Goal: Task Accomplishment & Management: Manage account settings

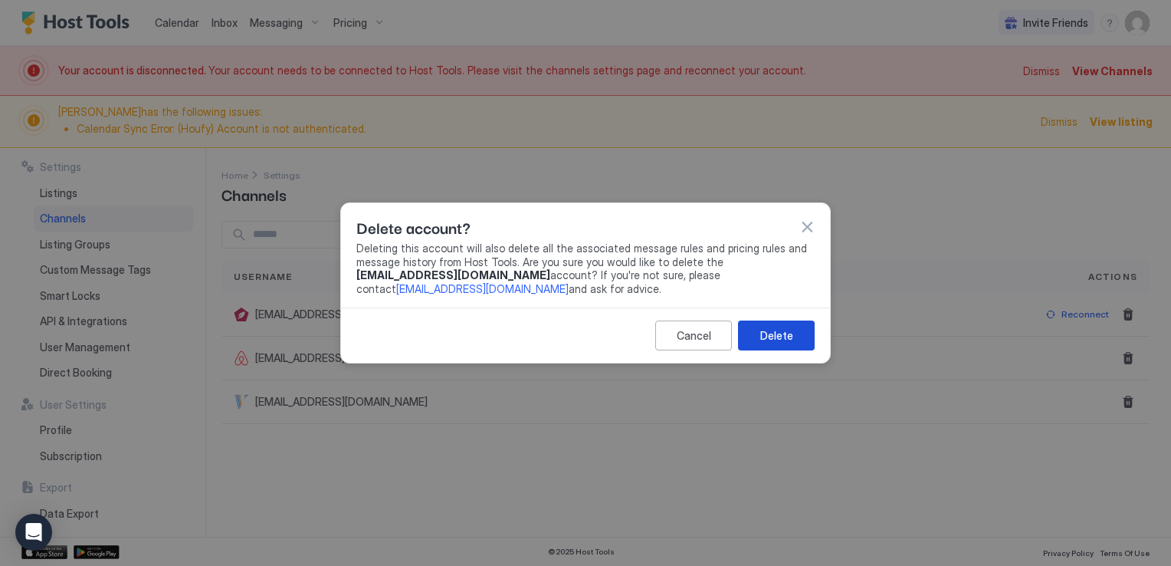
click at [810, 333] on button "Delete" at bounding box center [776, 335] width 77 height 30
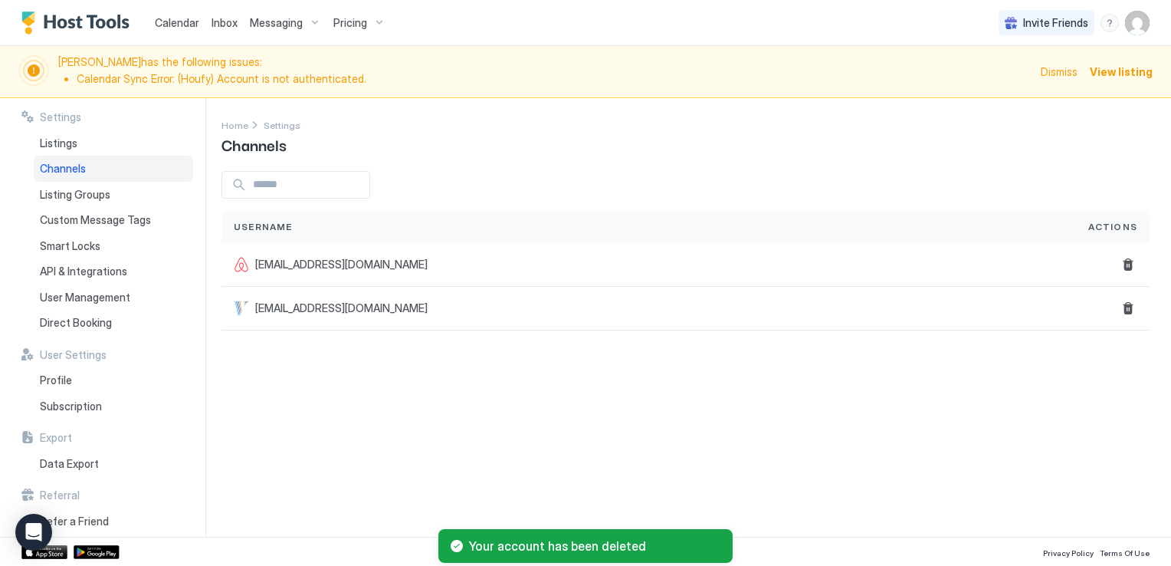
click at [1053, 70] on span "Dismiss" at bounding box center [1059, 72] width 37 height 16
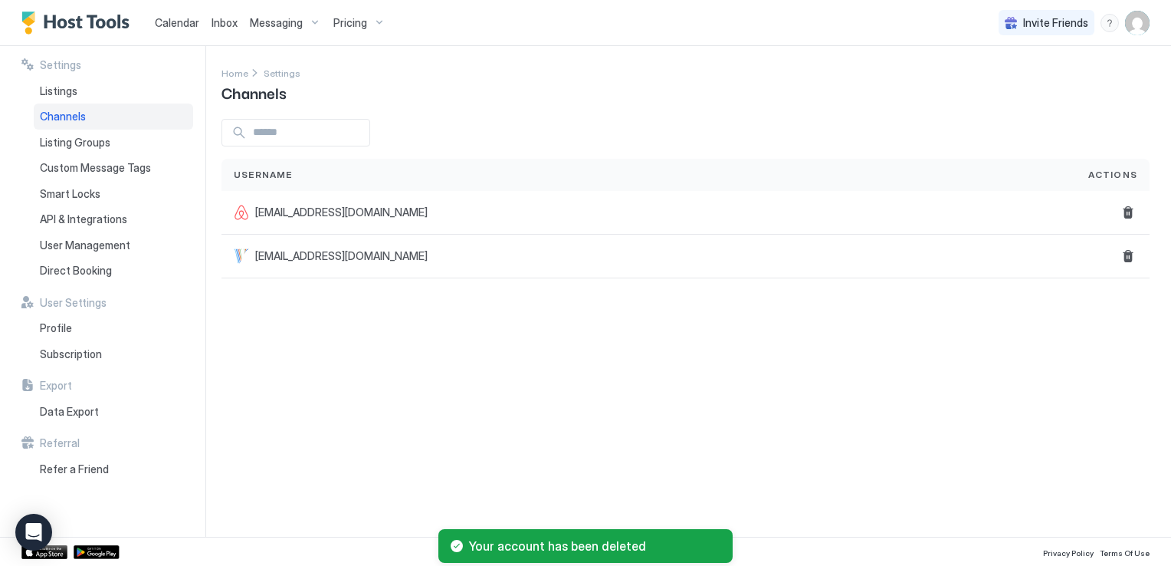
click at [187, 32] on div "Calendar" at bounding box center [177, 22] width 57 height 28
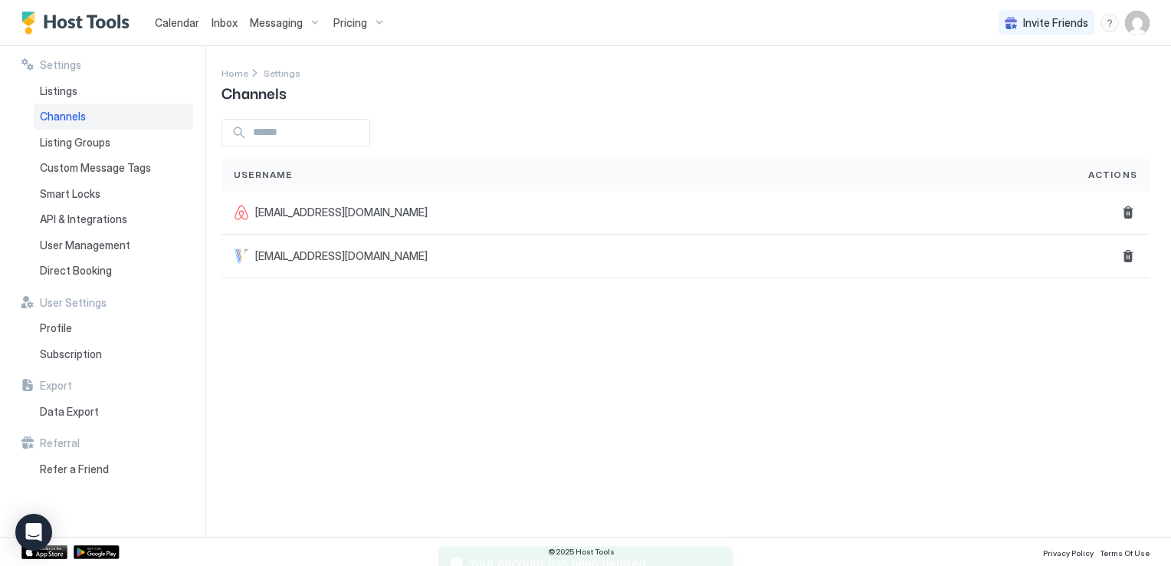
click at [185, 24] on span "Calendar" at bounding box center [177, 22] width 44 height 13
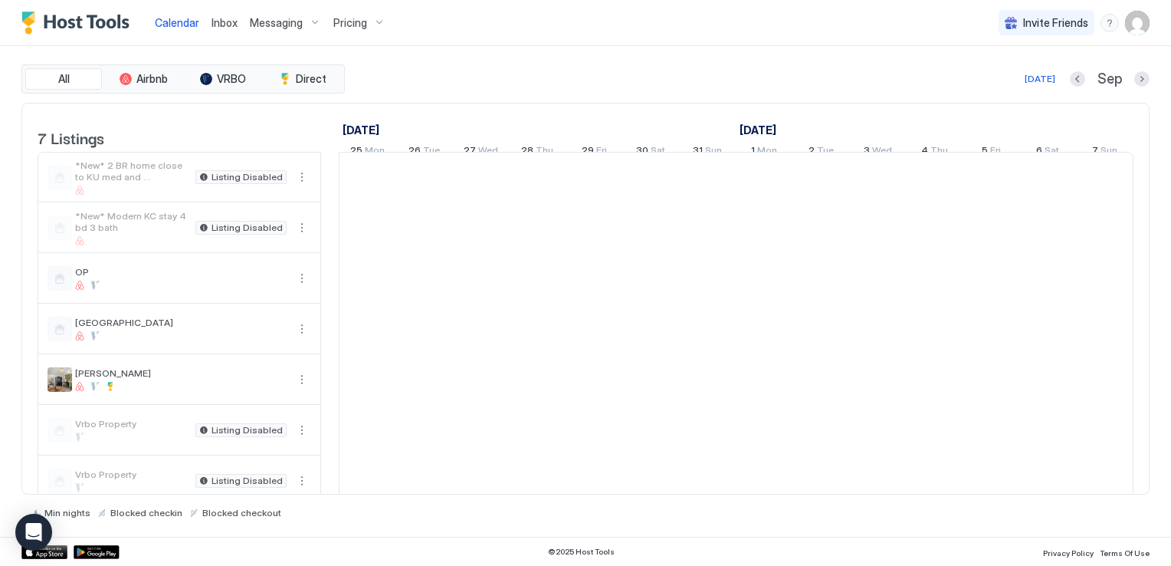
scroll to position [0, 852]
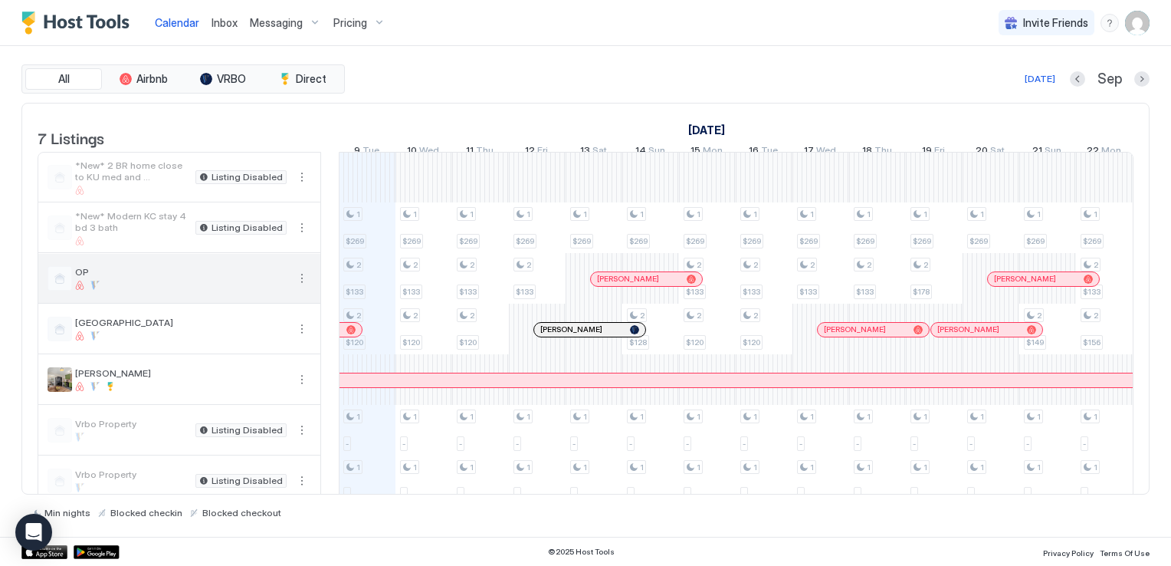
click at [208, 290] on div at bounding box center [181, 285] width 212 height 9
click at [300, 287] on button "More options" at bounding box center [302, 278] width 18 height 18
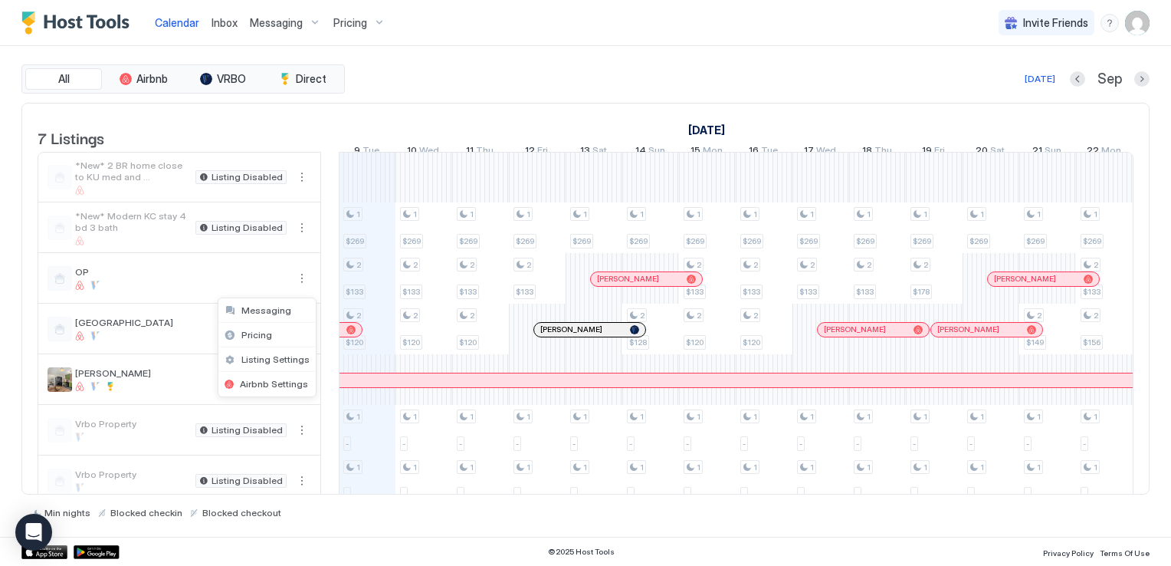
click at [221, 284] on div at bounding box center [585, 283] width 1171 height 566
click at [1151, 80] on div "All Airbnb VRBO Direct [DATE] [DATE] Listings [DATE] [DATE] [DATE] 25 Mon 26 Tu…" at bounding box center [585, 291] width 1171 height 491
click at [1144, 79] on button "Next month" at bounding box center [1141, 78] width 15 height 15
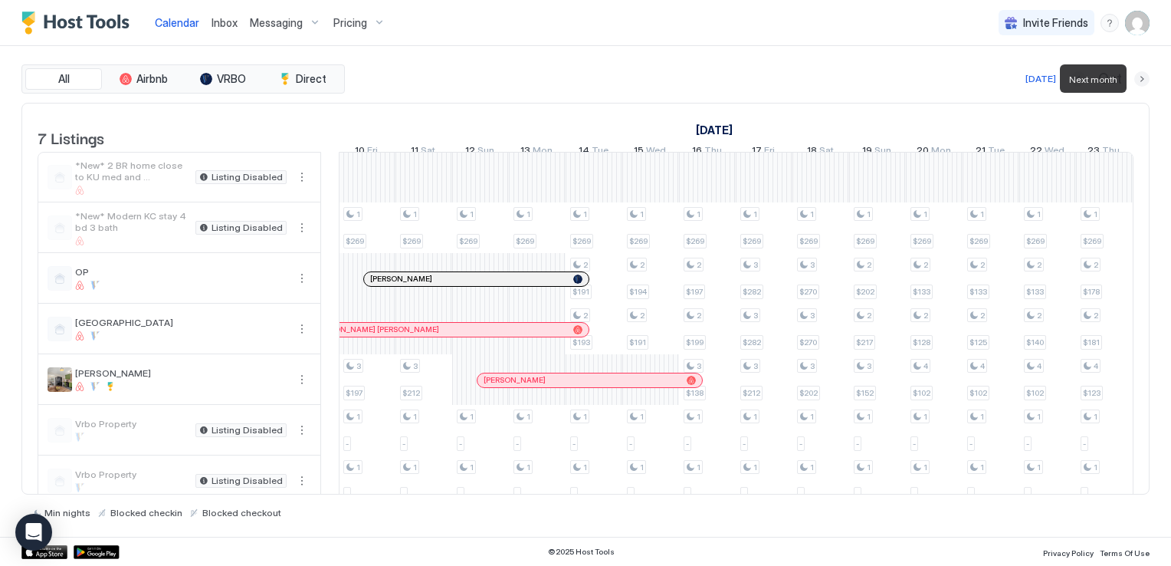
click at [1144, 79] on button "Next month" at bounding box center [1141, 78] width 15 height 15
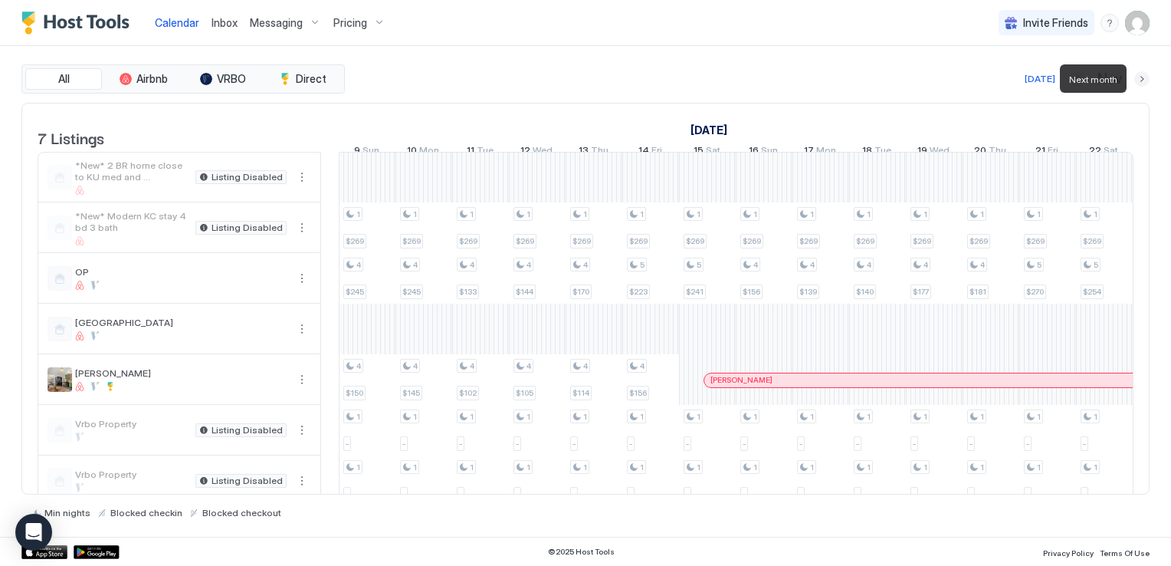
click at [1144, 79] on button "Next month" at bounding box center [1141, 78] width 15 height 15
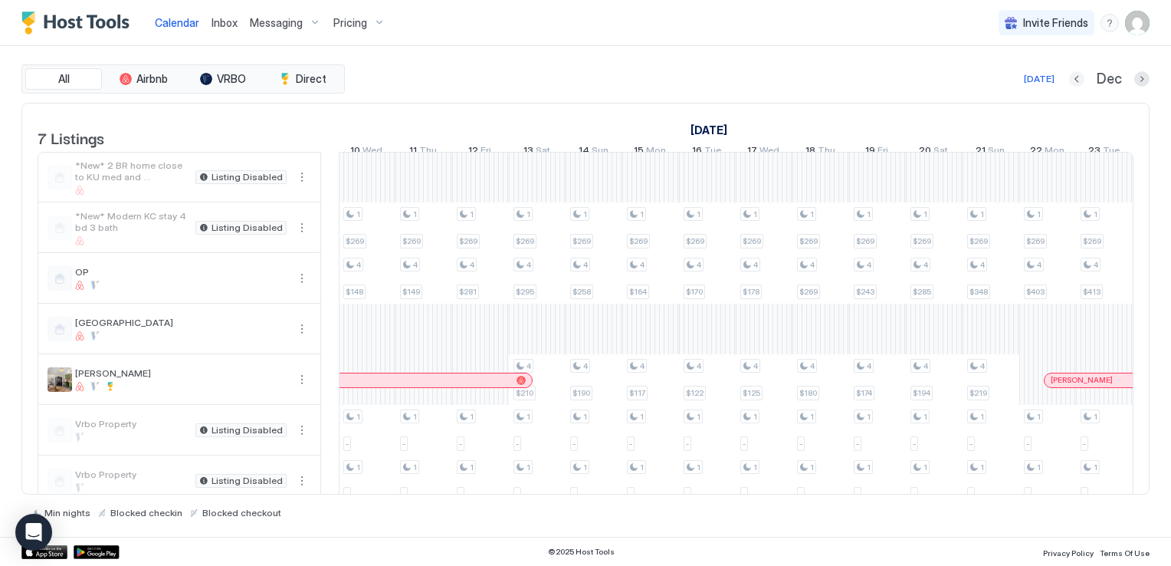
click at [1075, 78] on button "Previous month" at bounding box center [1076, 78] width 15 height 15
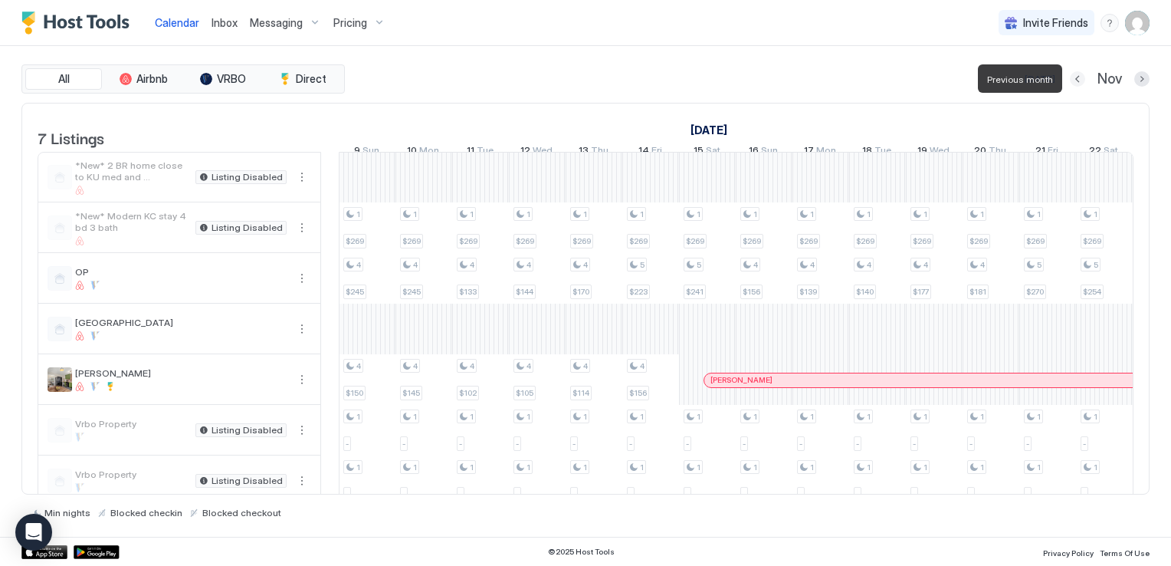
click at [1075, 78] on button "Previous month" at bounding box center [1077, 78] width 15 height 15
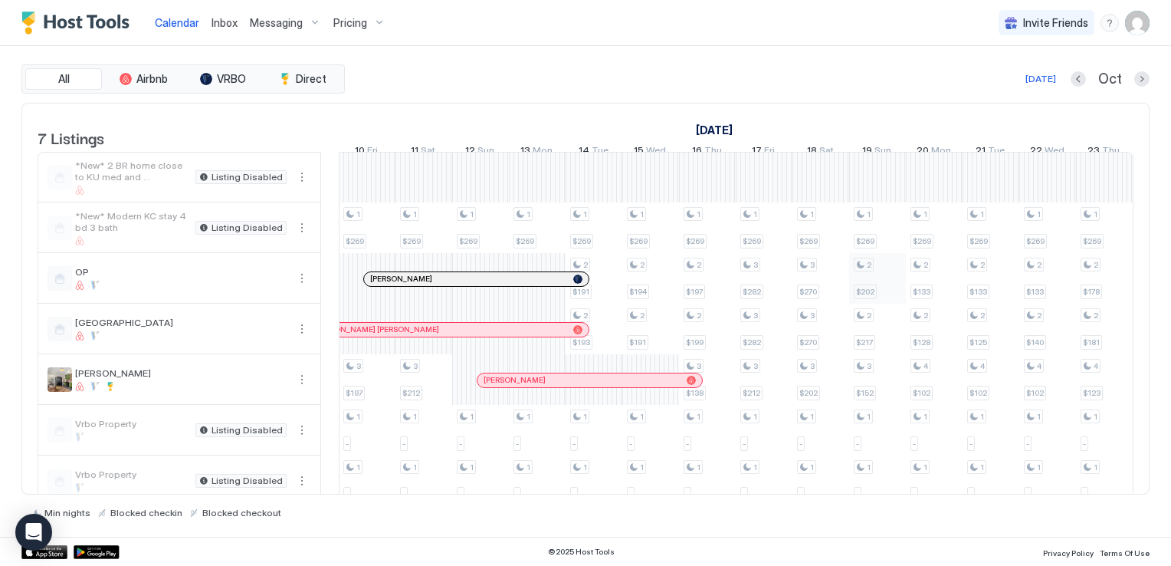
scroll to position [0, 865]
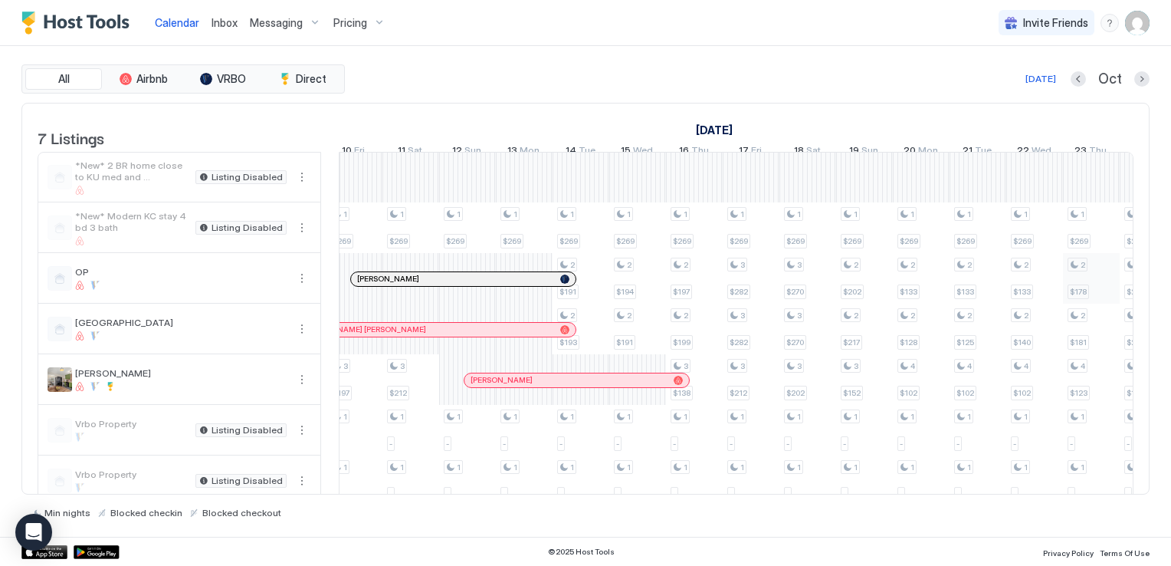
click at [1082, 279] on div "1 $269 2 $149 1 - 1 - 1 $269 1 - 1 - 1 $269 1 - 1 - 1 $269 1 - 1 - 1 $269 2 $14…" at bounding box center [1006, 329] width 3063 height 353
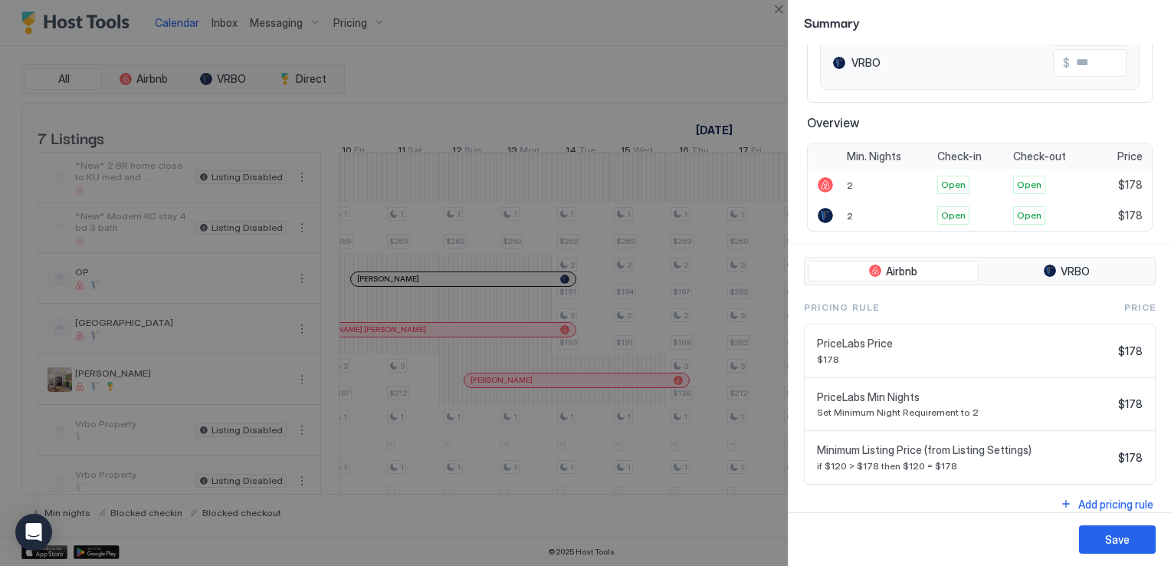
scroll to position [210, 0]
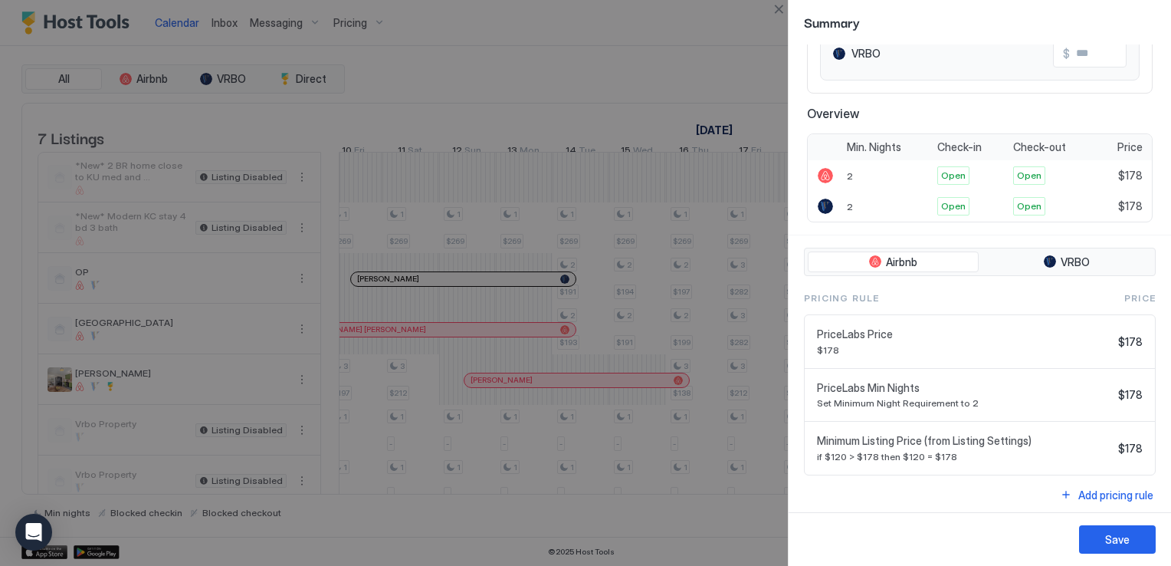
click at [614, 80] on div at bounding box center [585, 283] width 1171 height 566
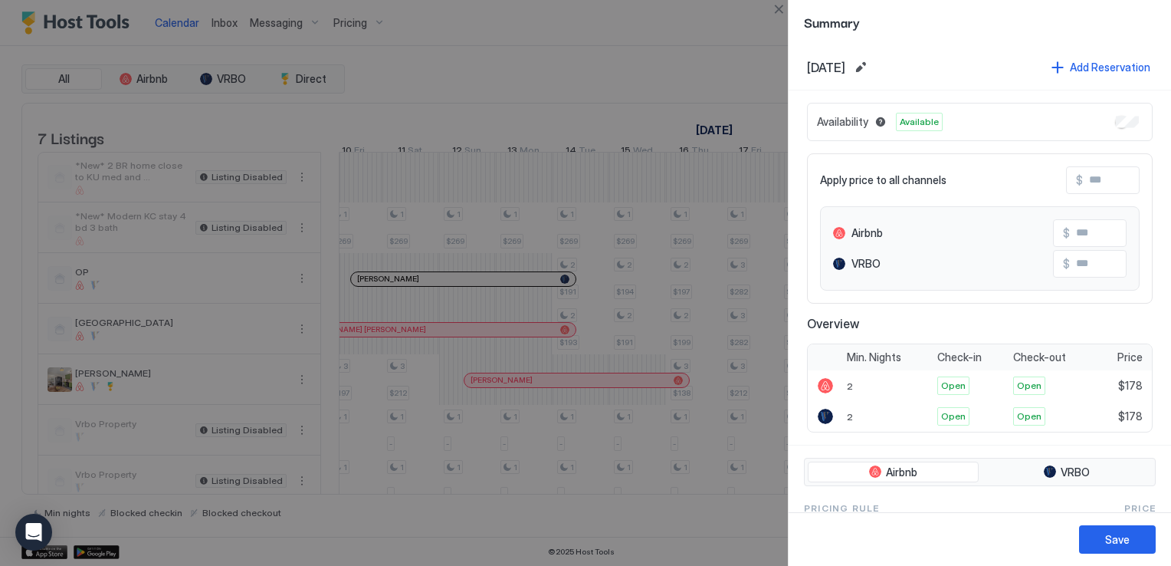
click at [684, 74] on div at bounding box center [585, 283] width 1171 height 566
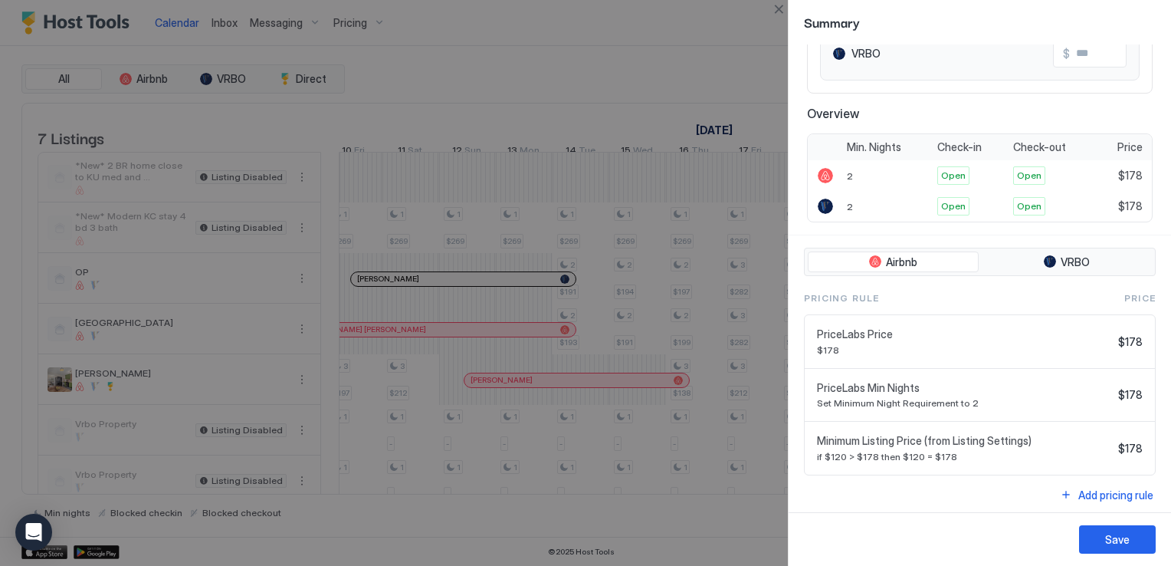
click at [637, 515] on div at bounding box center [585, 283] width 1171 height 566
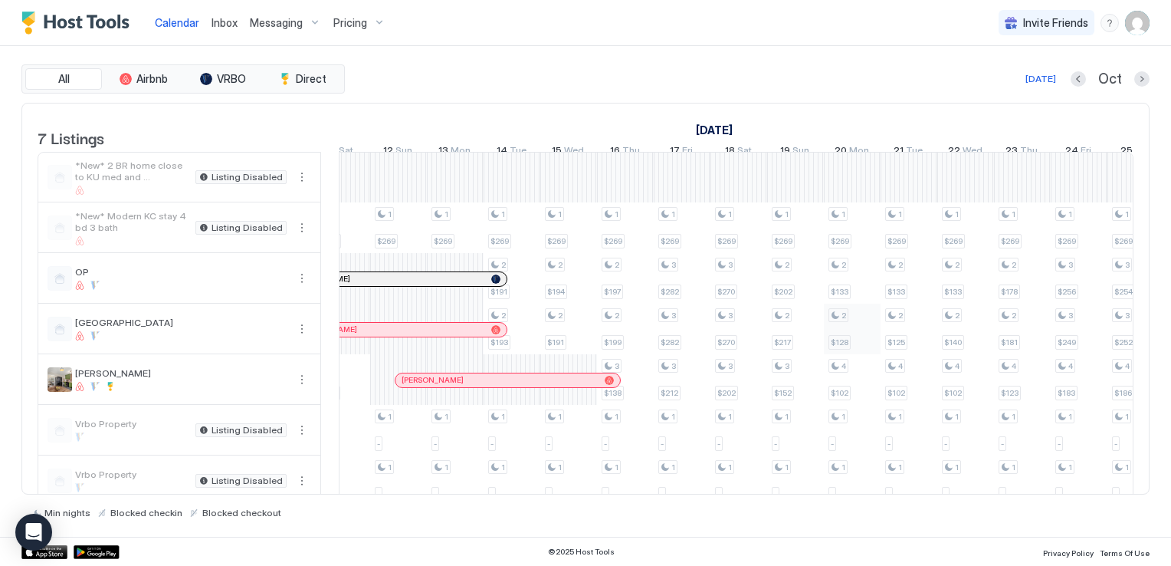
scroll to position [0, 0]
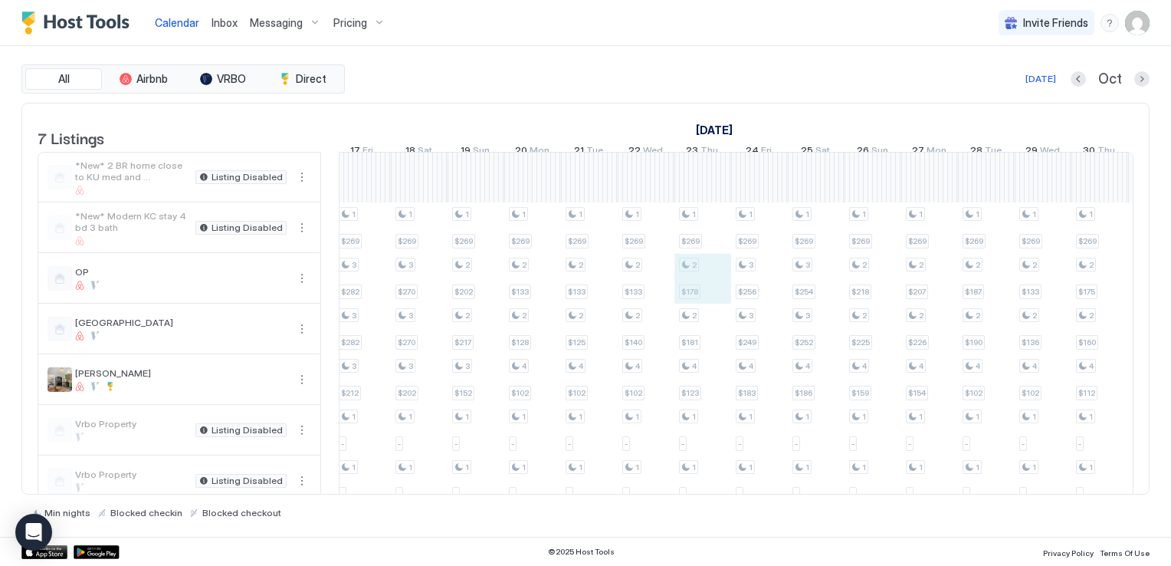
click at [711, 284] on div "1 $269 2 $149 1 - 1 - 1 $269 1 - 1 - 1 $269 1 - 1 - 1 $269 1 - 1 - 1 $269 2 $14…" at bounding box center [617, 329] width 3063 height 353
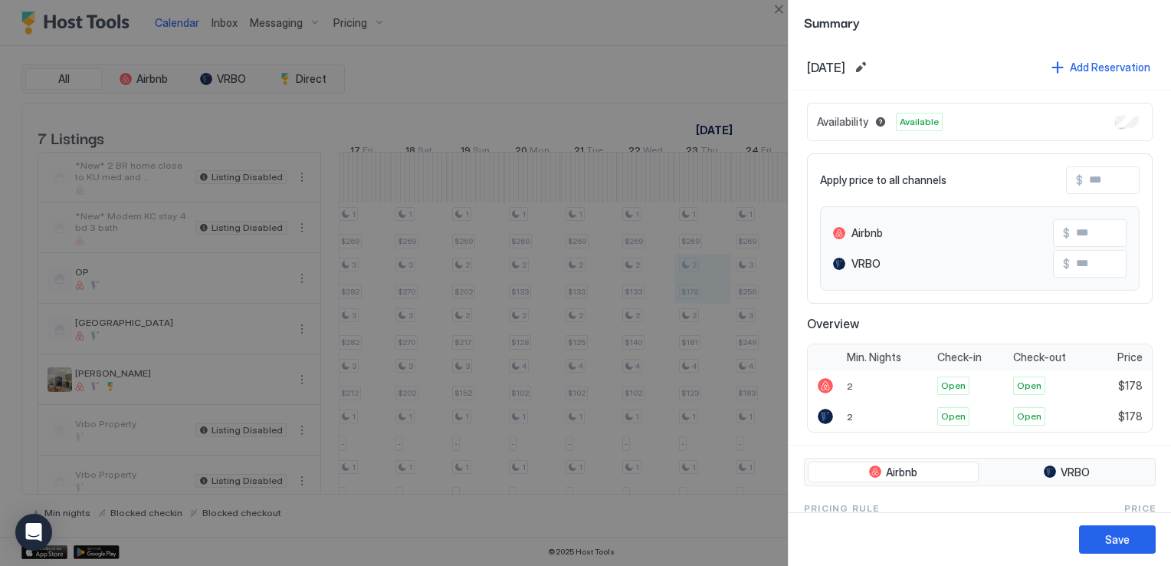
click at [579, 34] on div at bounding box center [585, 283] width 1171 height 566
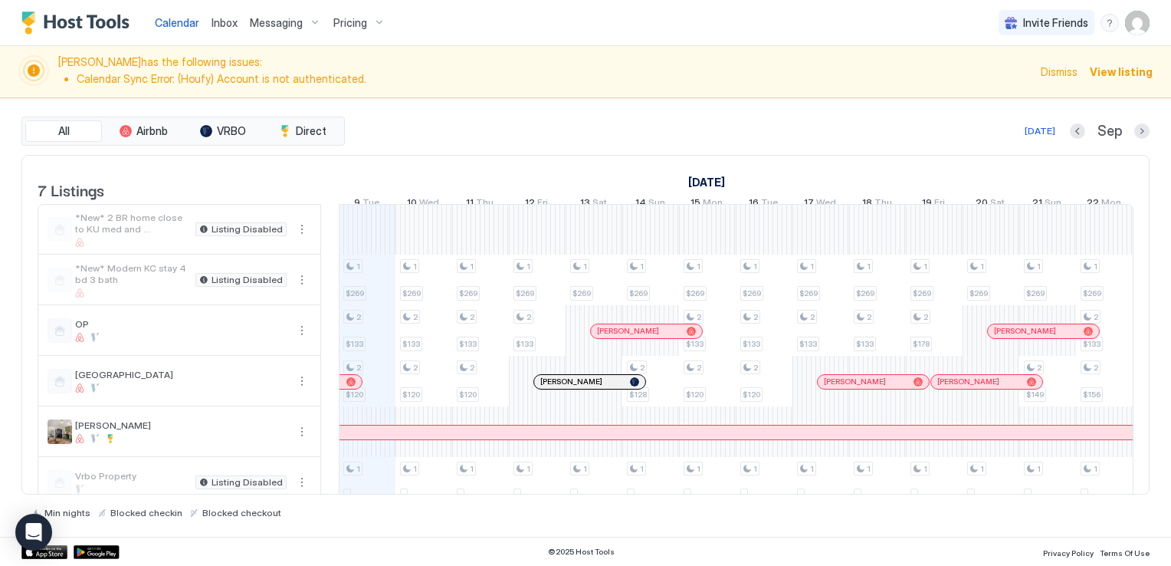
click at [1065, 79] on span "Dismiss" at bounding box center [1059, 72] width 37 height 16
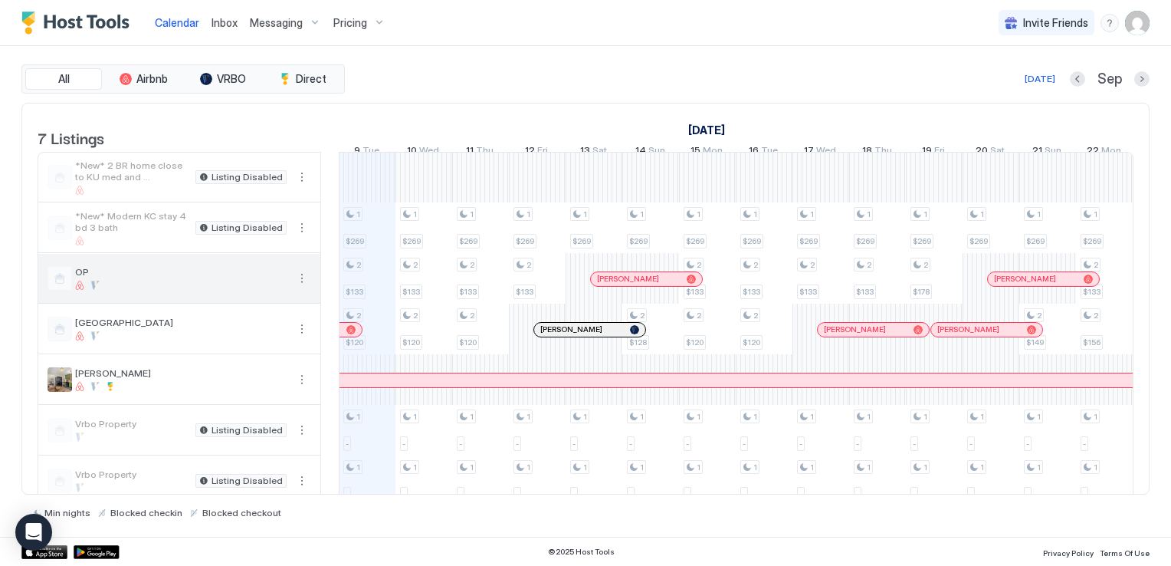
click at [295, 287] on button "More options" at bounding box center [302, 278] width 18 height 18
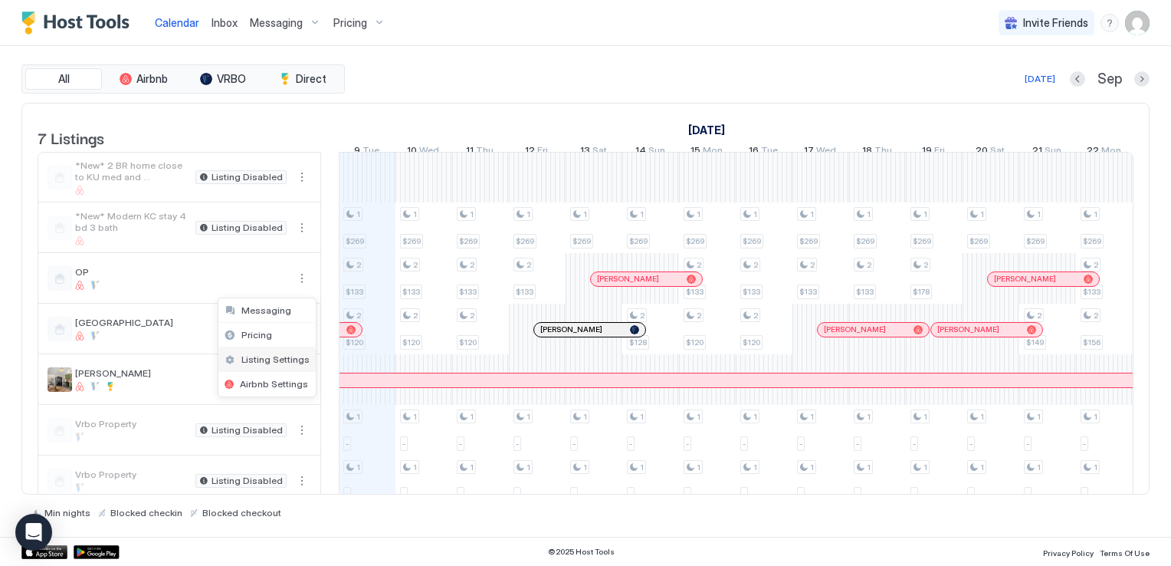
click at [280, 354] on span "Listing Settings" at bounding box center [275, 358] width 68 height 11
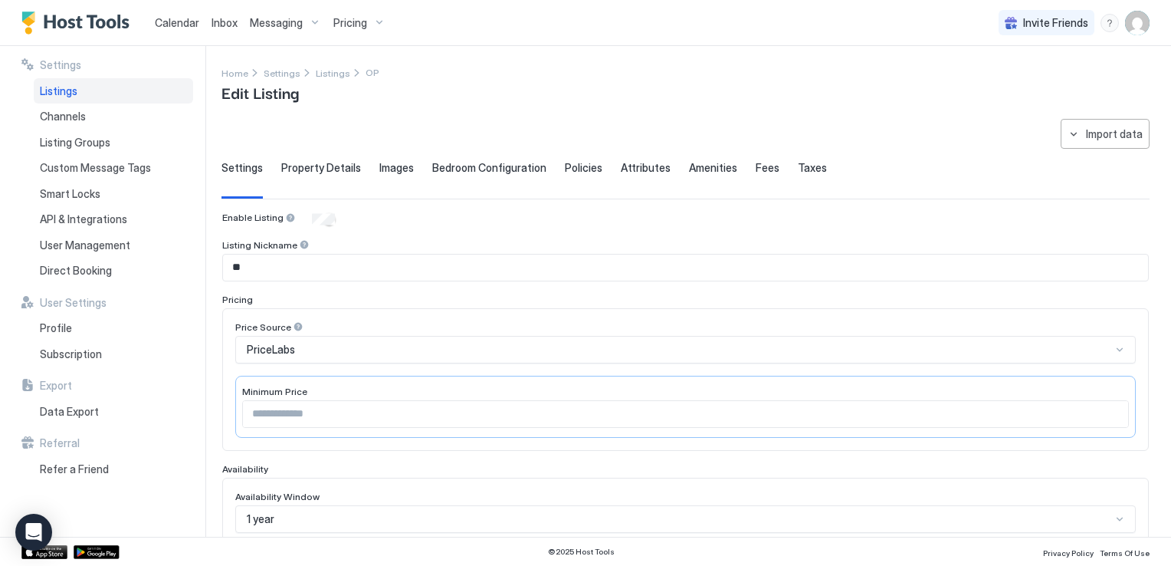
click at [336, 168] on span "Property Details" at bounding box center [321, 168] width 80 height 14
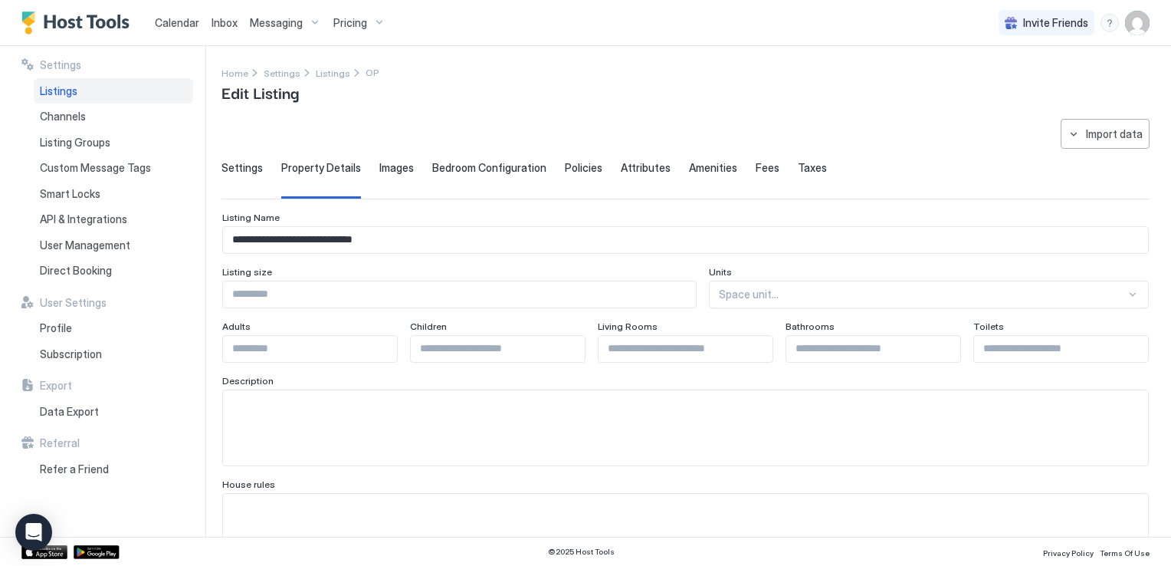
click at [250, 167] on span "Settings" at bounding box center [242, 168] width 41 height 14
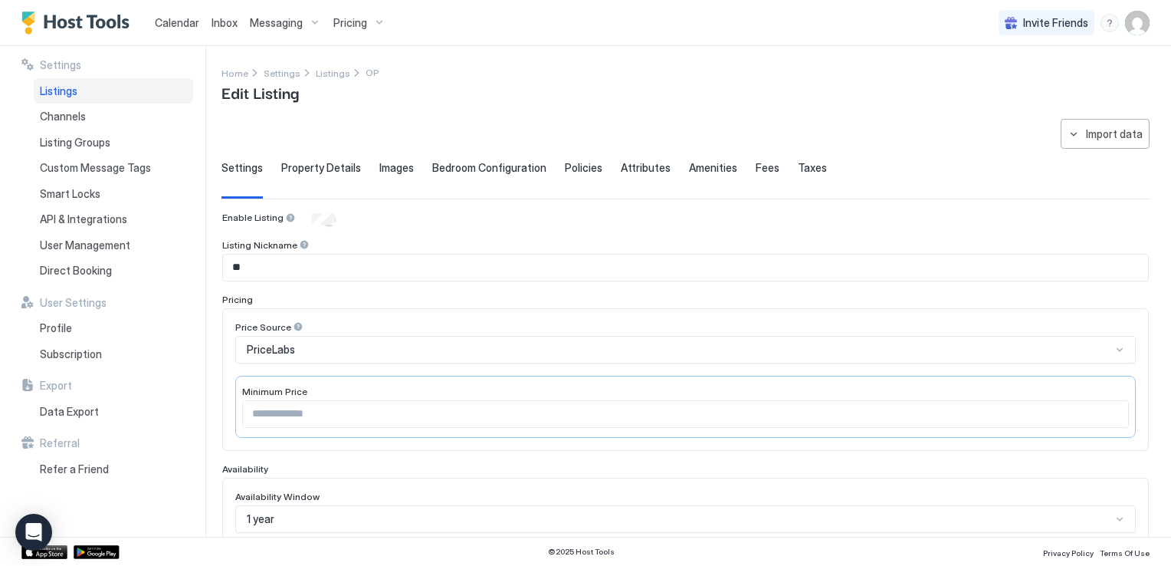
click at [579, 168] on span "Policies" at bounding box center [584, 168] width 38 height 14
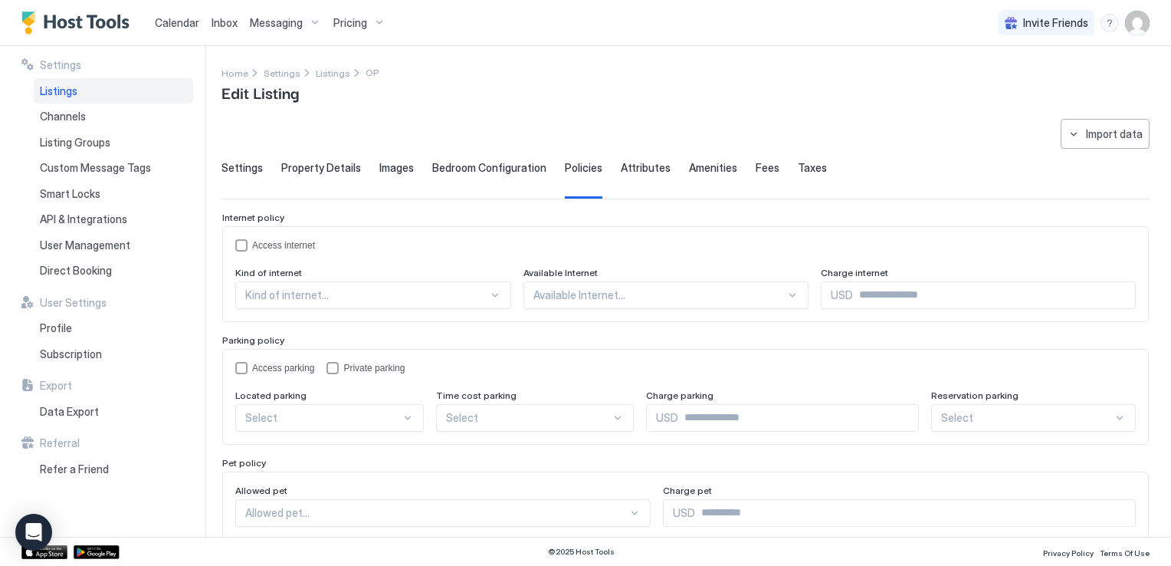
click at [182, 27] on span "Calendar" at bounding box center [177, 22] width 44 height 13
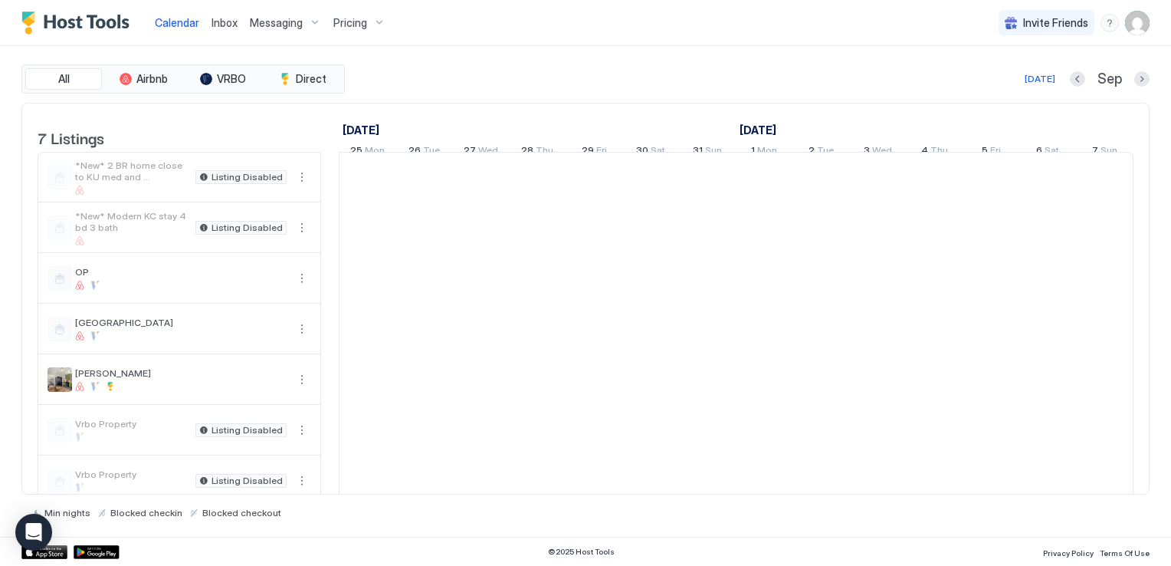
scroll to position [0, 852]
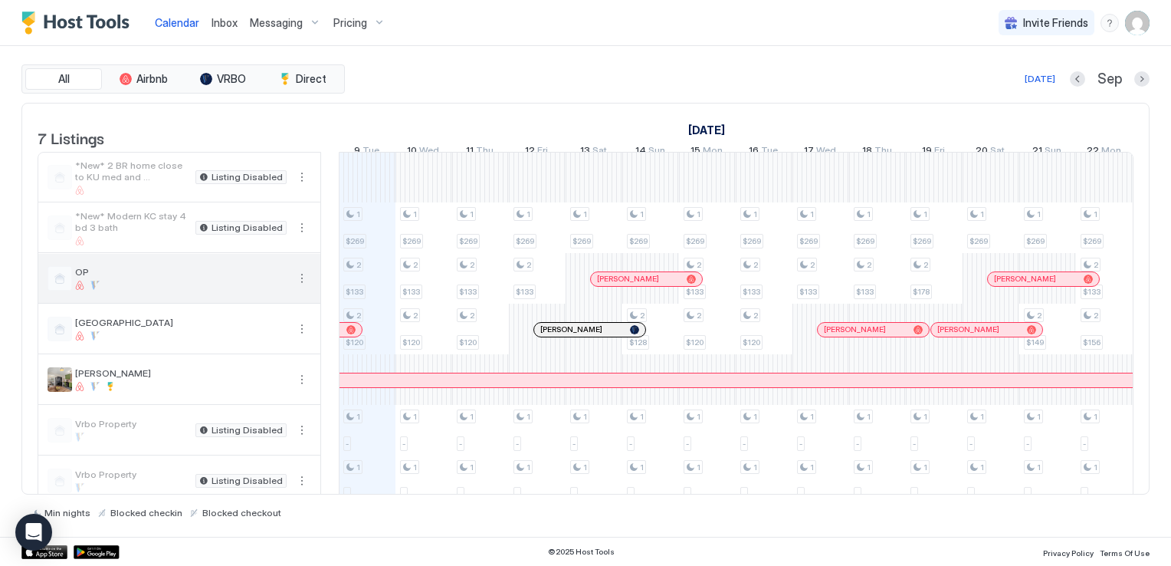
click at [304, 287] on button "More options" at bounding box center [302, 278] width 18 height 18
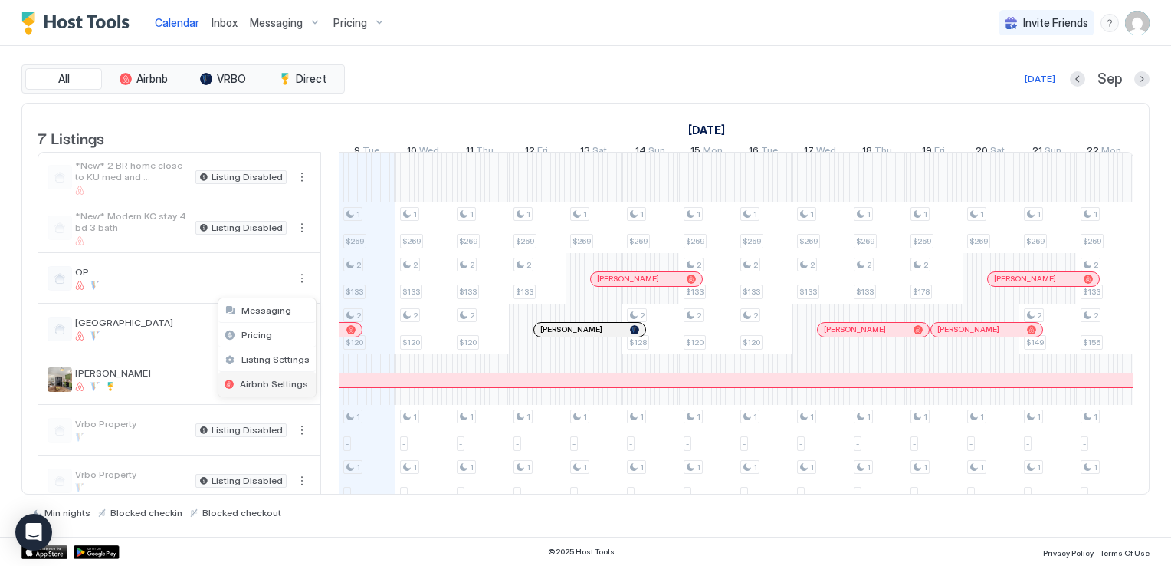
click at [277, 378] on span "Airbnb Settings" at bounding box center [274, 383] width 68 height 11
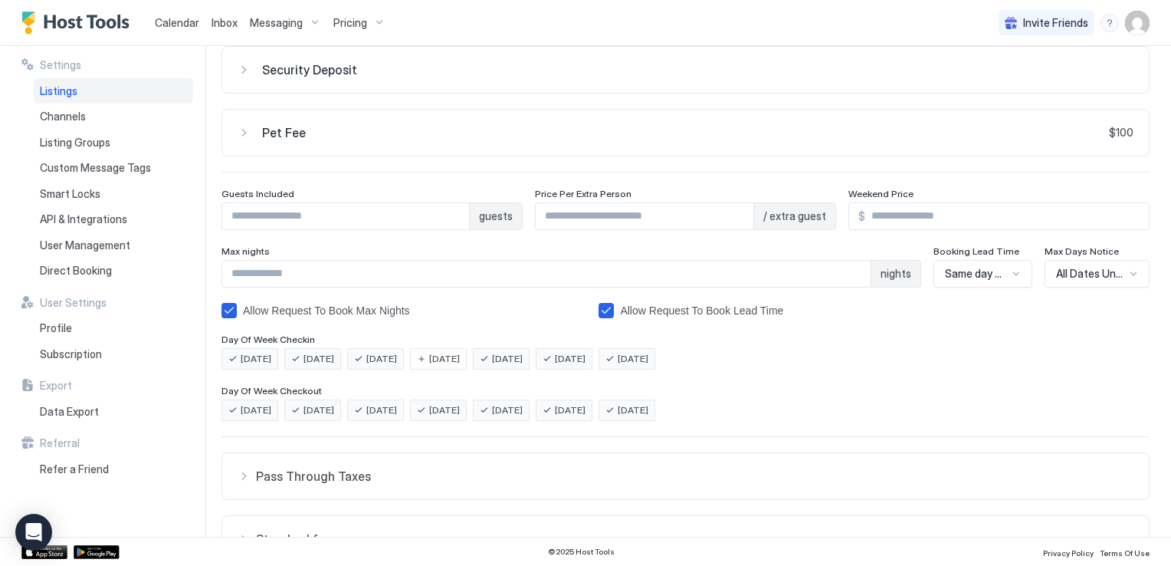
scroll to position [74, 0]
click at [460, 353] on span "Thursday" at bounding box center [444, 358] width 31 height 14
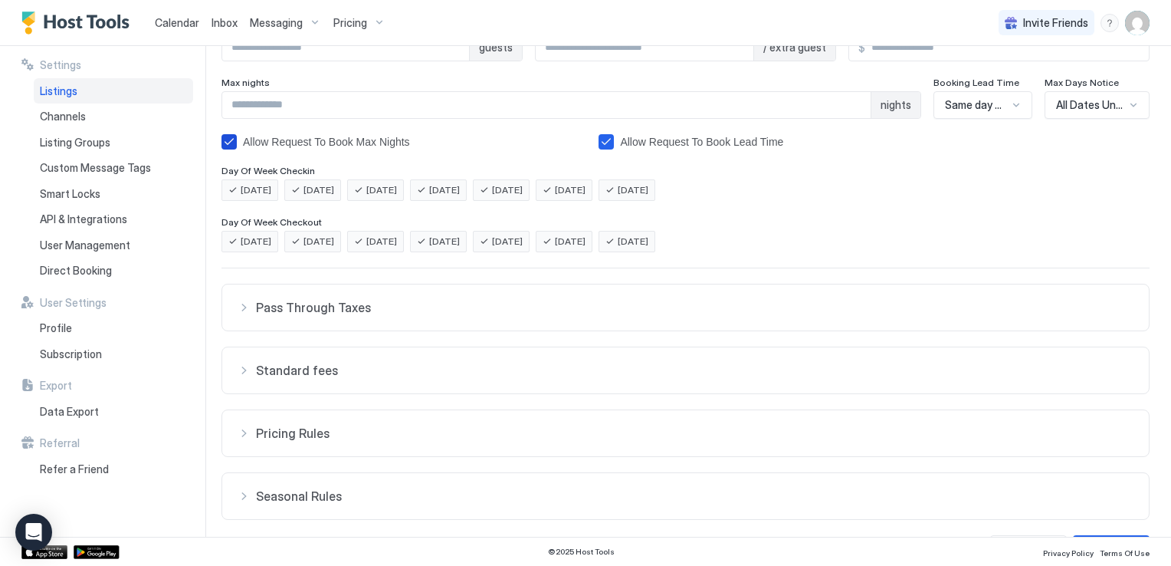
scroll to position [285, 0]
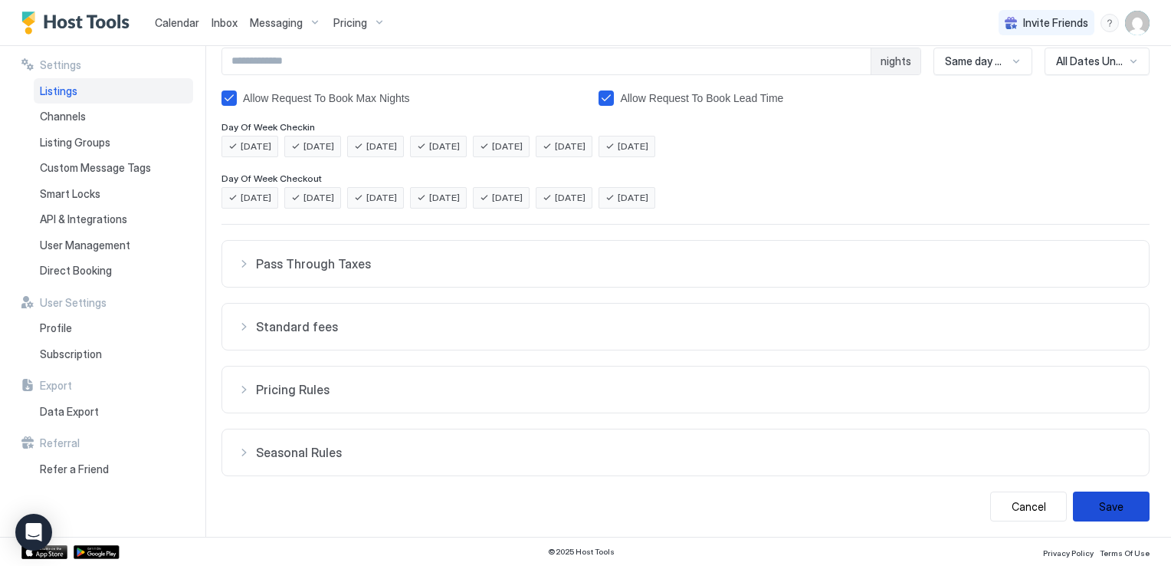
click at [1095, 492] on button "Save" at bounding box center [1111, 506] width 77 height 30
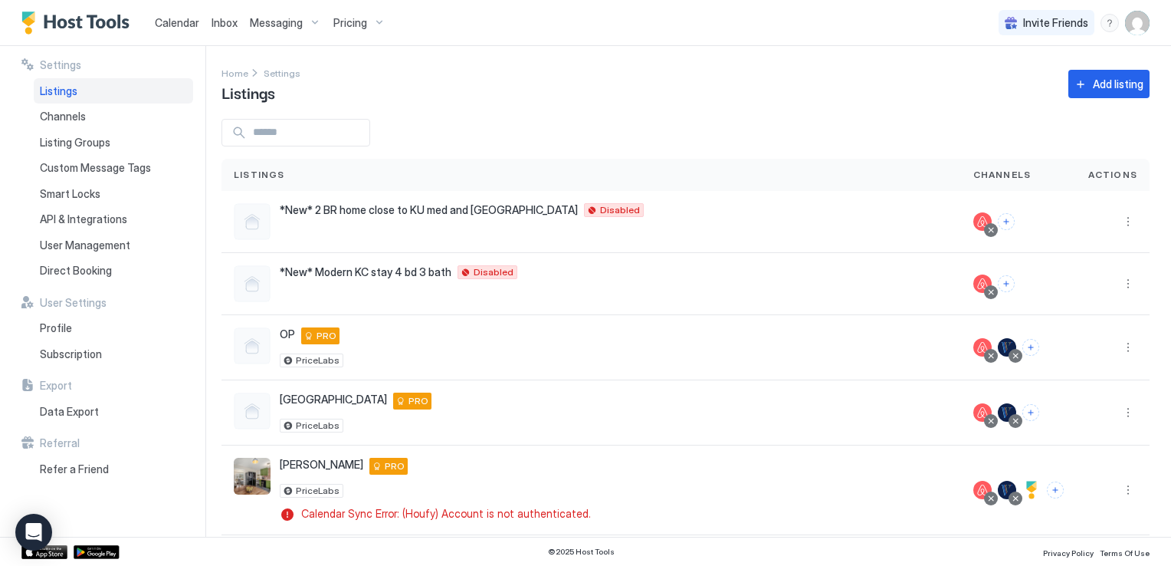
click at [179, 21] on span "Calendar" at bounding box center [177, 22] width 44 height 13
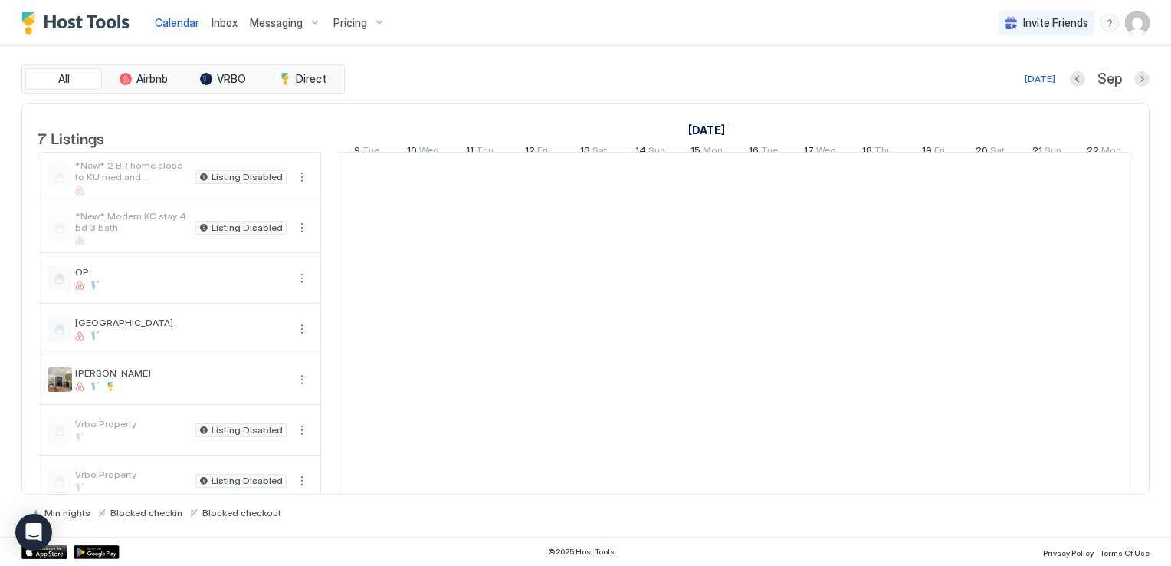
scroll to position [0, 852]
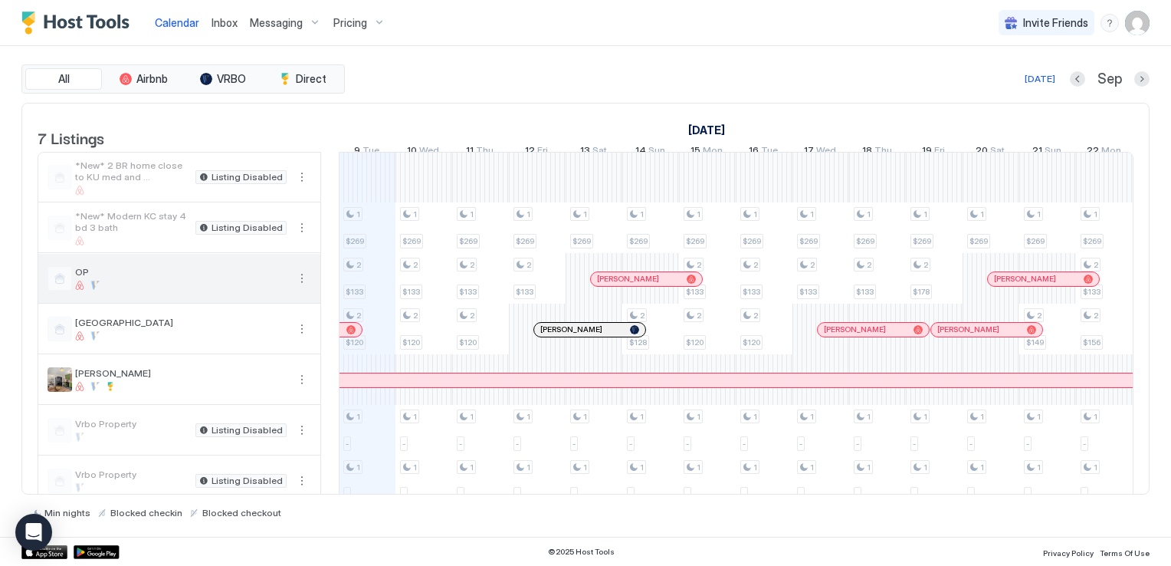
click at [304, 287] on button "More options" at bounding box center [302, 278] width 18 height 18
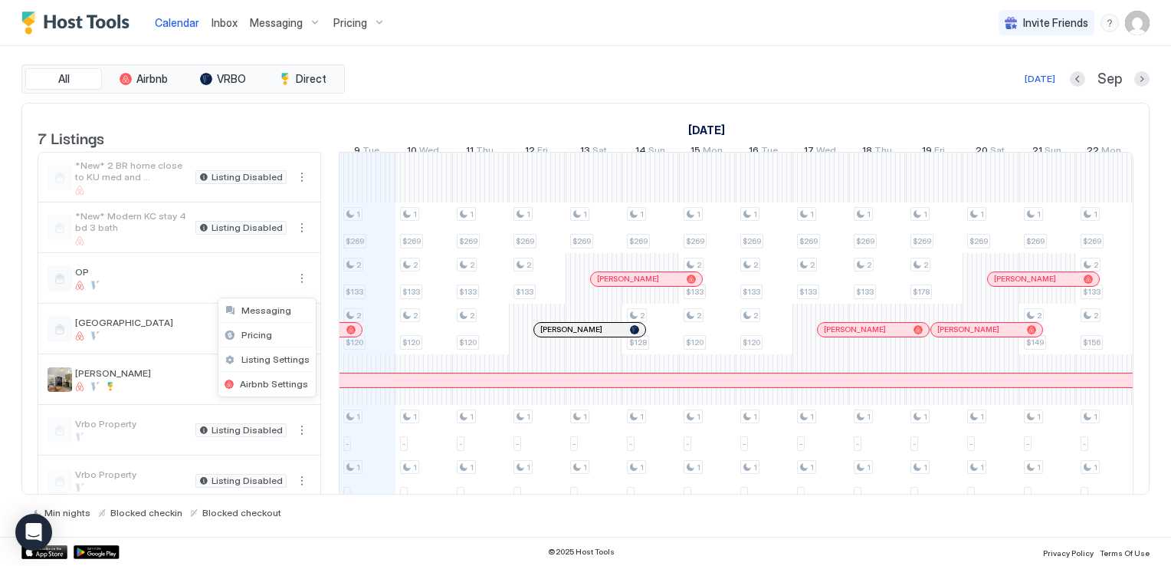
click at [835, 38] on div at bounding box center [585, 283] width 1171 height 566
click at [1144, 19] on img "User profile" at bounding box center [1137, 23] width 25 height 25
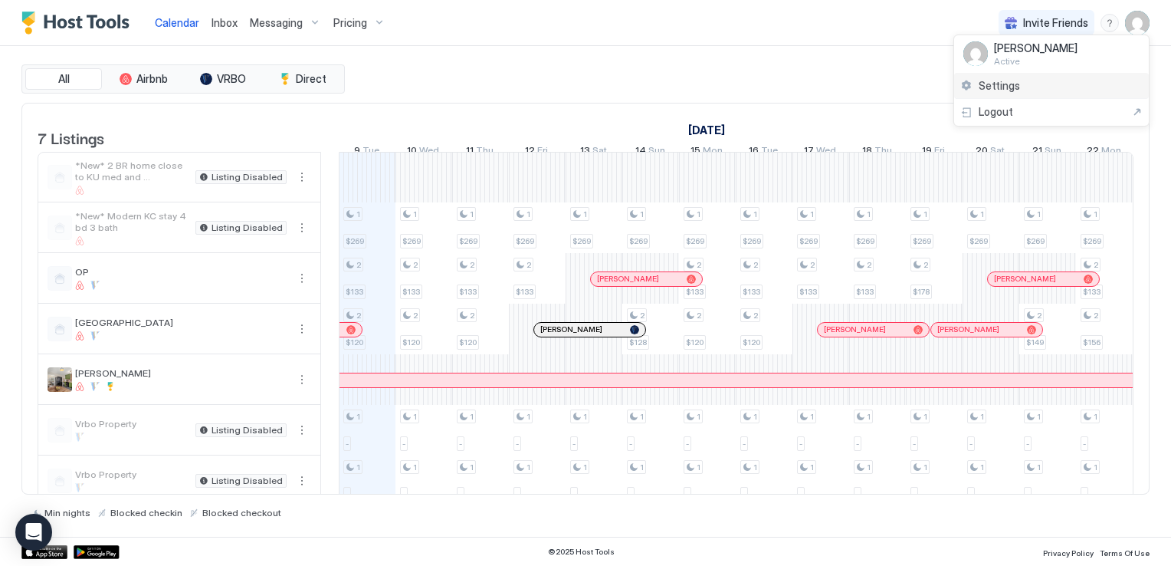
click at [1012, 84] on span "Settings" at bounding box center [999, 86] width 41 height 14
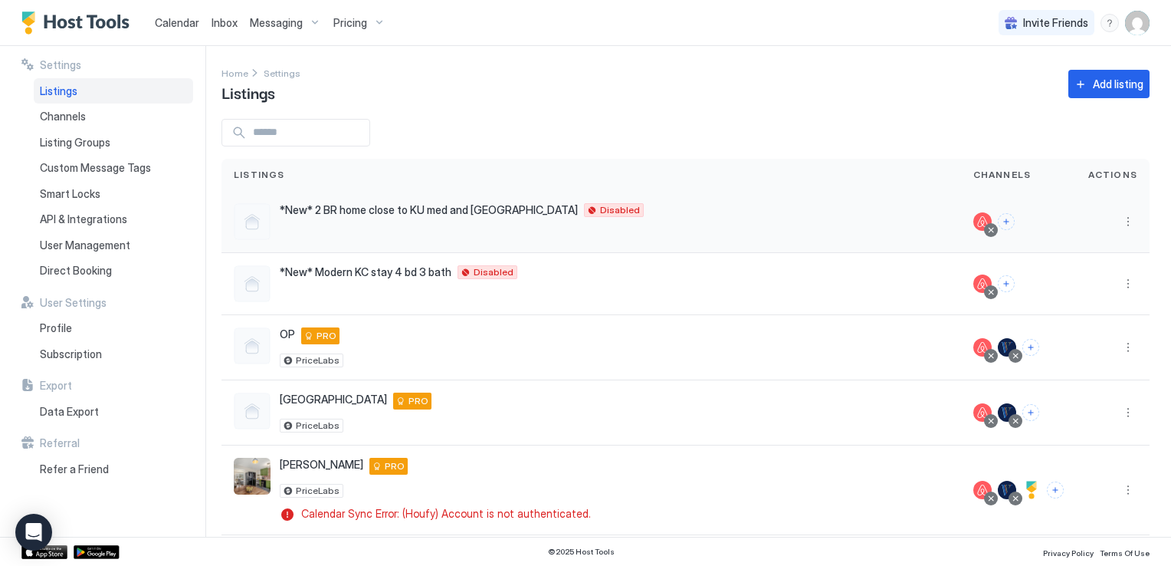
scroll to position [139, 0]
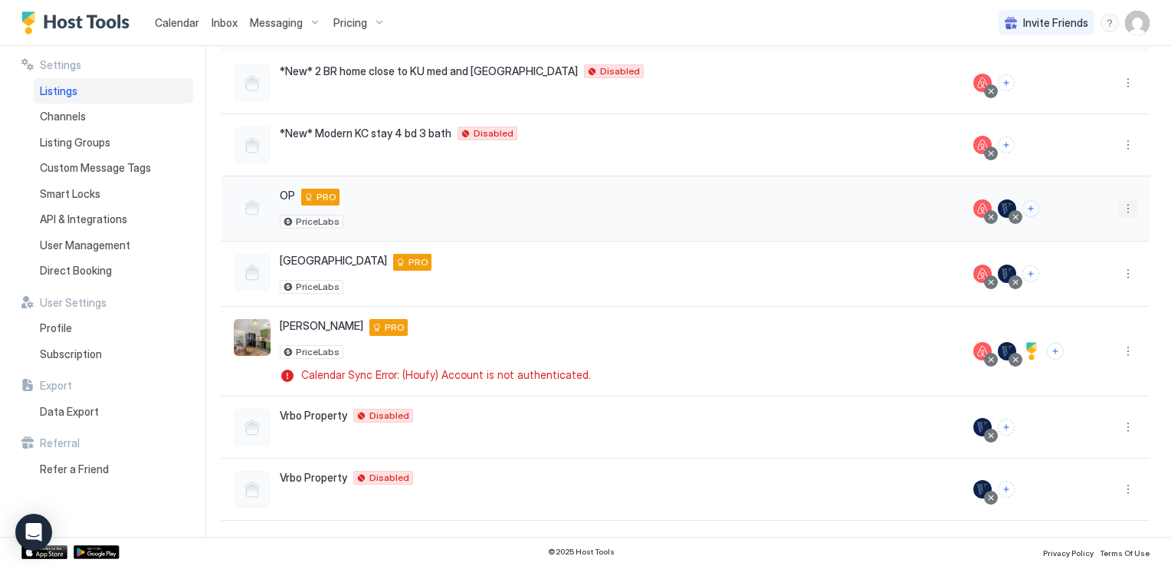
click at [1120, 208] on button "More options" at bounding box center [1128, 208] width 18 height 18
click at [1055, 274] on span "Listing Settings" at bounding box center [1082, 277] width 68 height 11
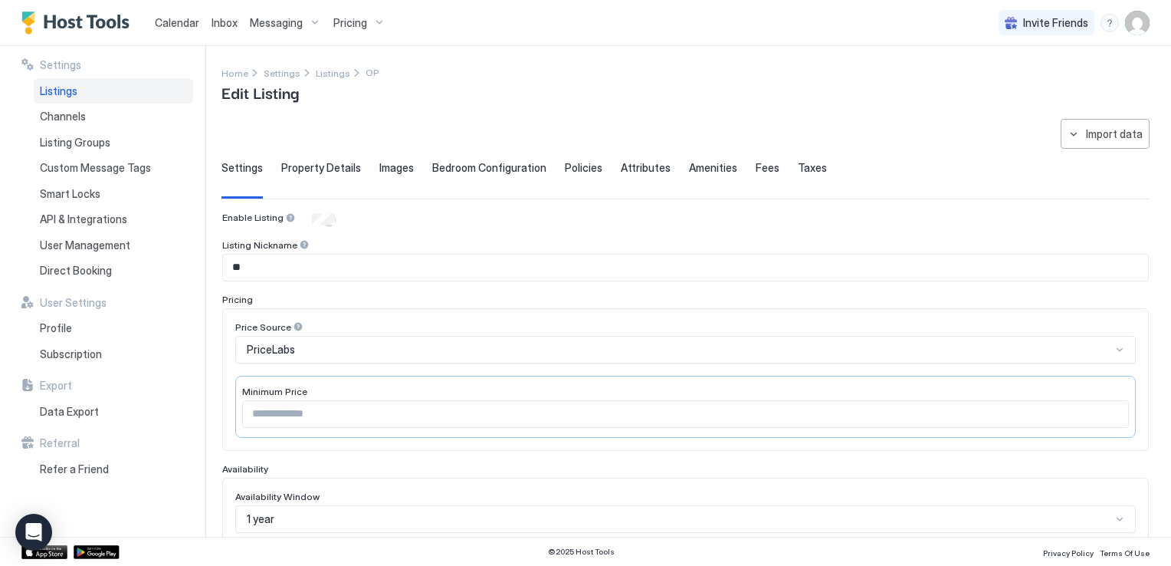
click at [168, 20] on span "Calendar" at bounding box center [177, 22] width 44 height 13
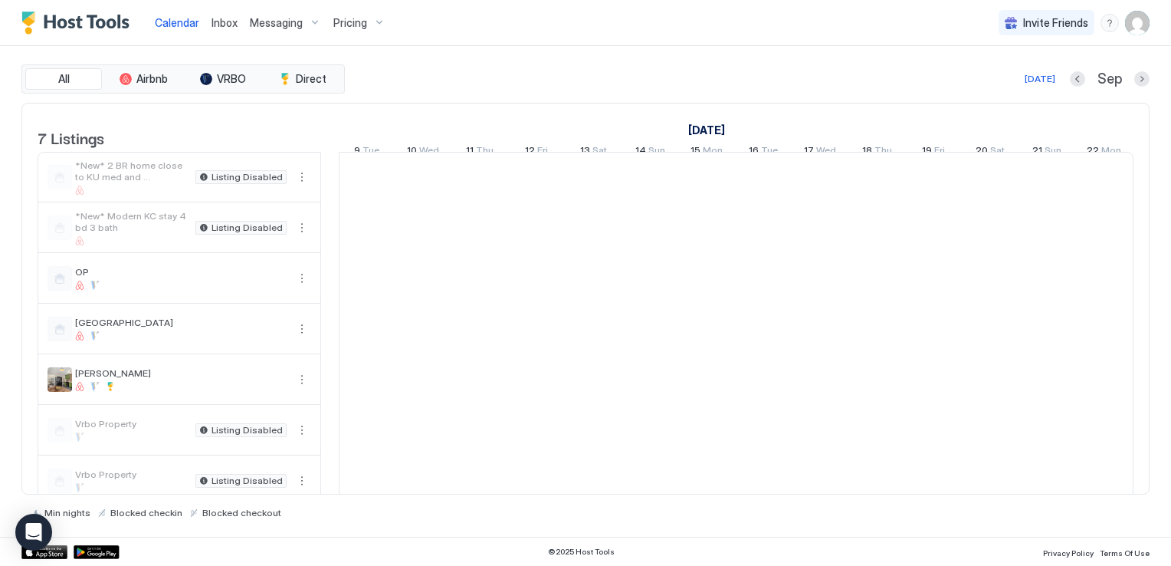
scroll to position [0, 852]
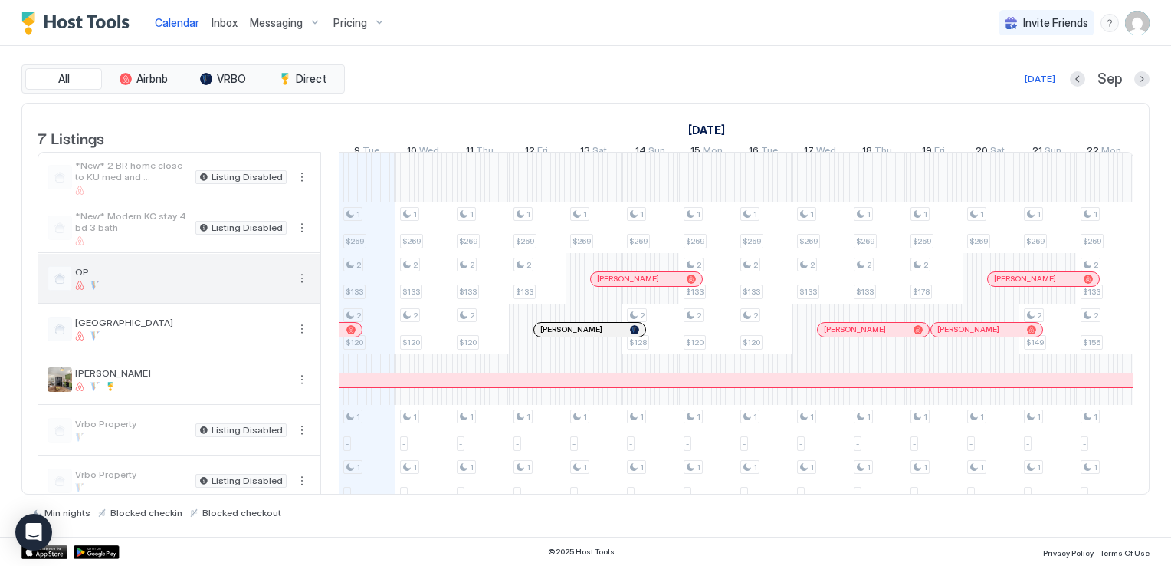
click at [264, 277] on span "OP" at bounding box center [181, 271] width 212 height 11
click at [366, 17] on div "Pricing" at bounding box center [359, 23] width 64 height 26
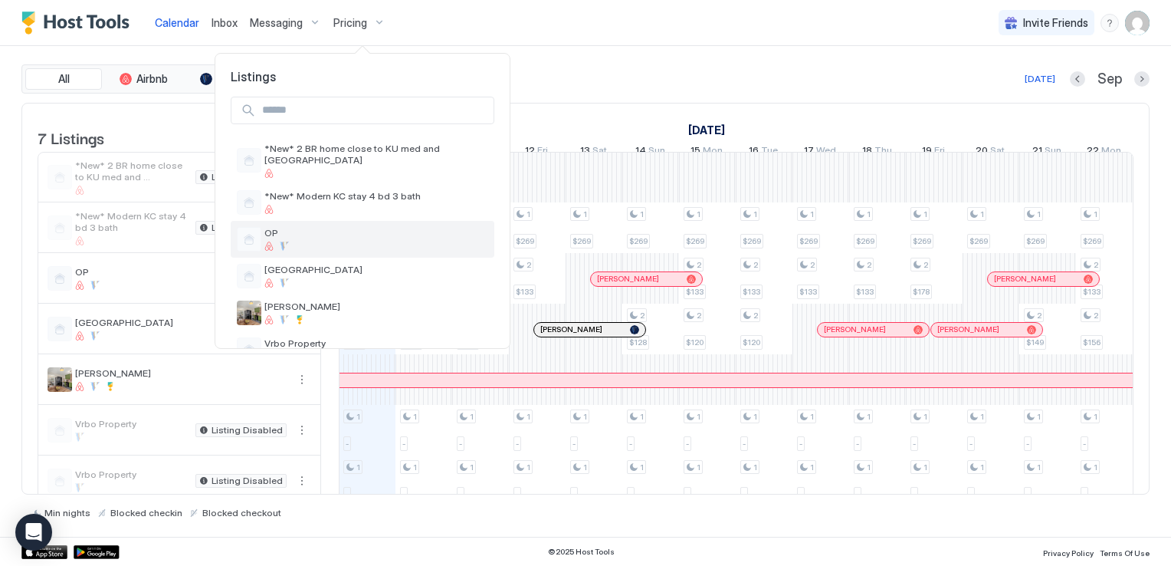
click at [251, 228] on div at bounding box center [249, 239] width 25 height 25
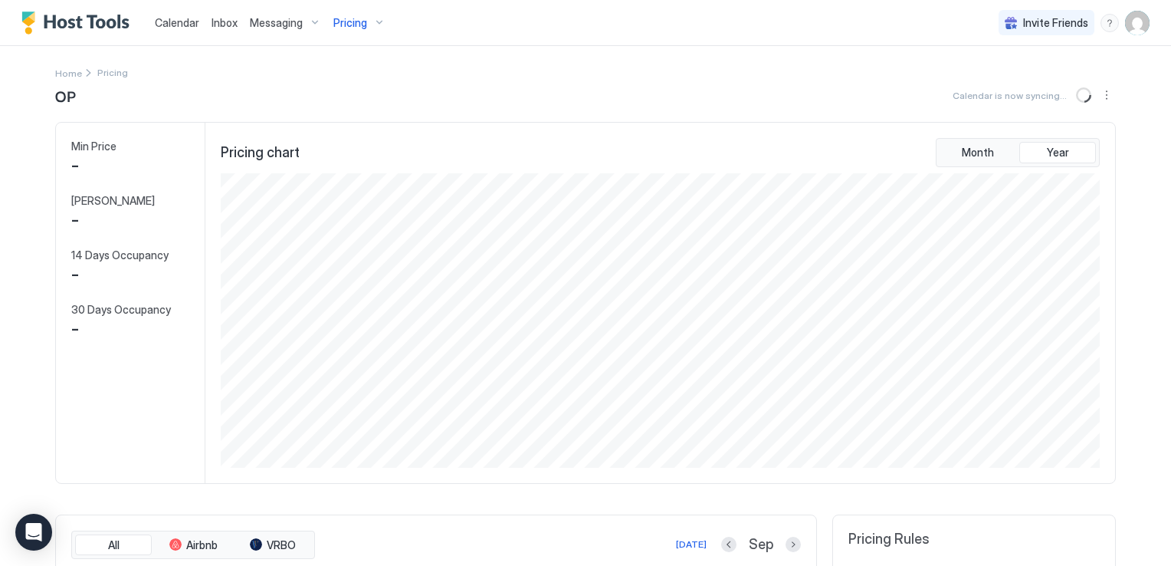
scroll to position [294, 883]
click at [1077, 94] on button "Sync prices" at bounding box center [1085, 95] width 18 height 18
